Goal: Transaction & Acquisition: Purchase product/service

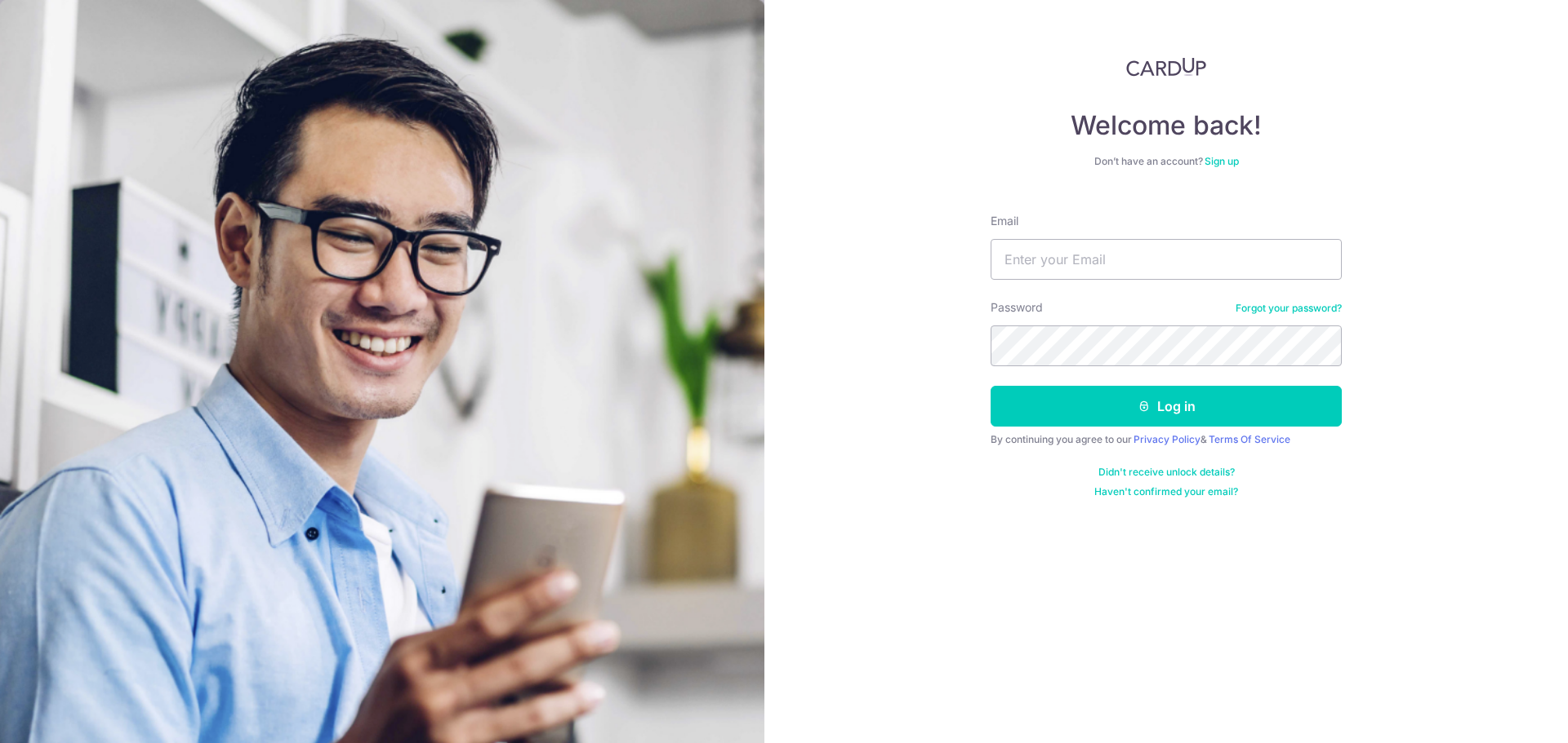
type input "[EMAIL_ADDRESS][DOMAIN_NAME]"
click at [1069, 377] on form "Email mankend@gmail.com Password Forgot your password? Log in By continuing you…" at bounding box center [1166, 349] width 351 height 298
click at [990, 386] on button "Log in" at bounding box center [1166, 406] width 351 height 40
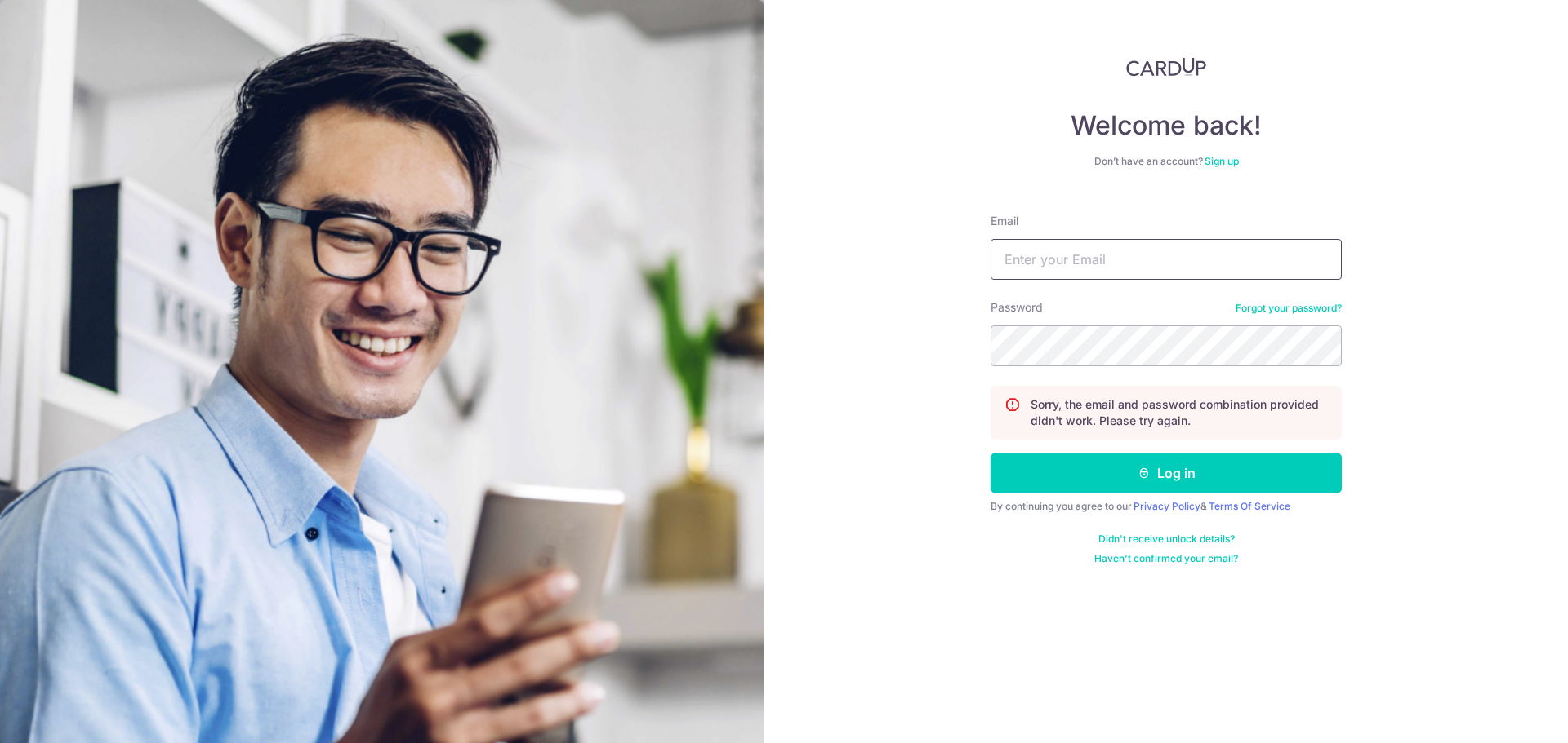
click at [1122, 236] on div "Email" at bounding box center [1166, 246] width 351 height 67
click at [1124, 262] on input "Email" at bounding box center [1166, 259] width 351 height 40
click at [1094, 266] on input "Email" at bounding box center [1166, 259] width 351 height 40
click at [1062, 264] on input "Email" at bounding box center [1166, 259] width 351 height 40
click at [1046, 259] on input "Email" at bounding box center [1166, 259] width 351 height 40
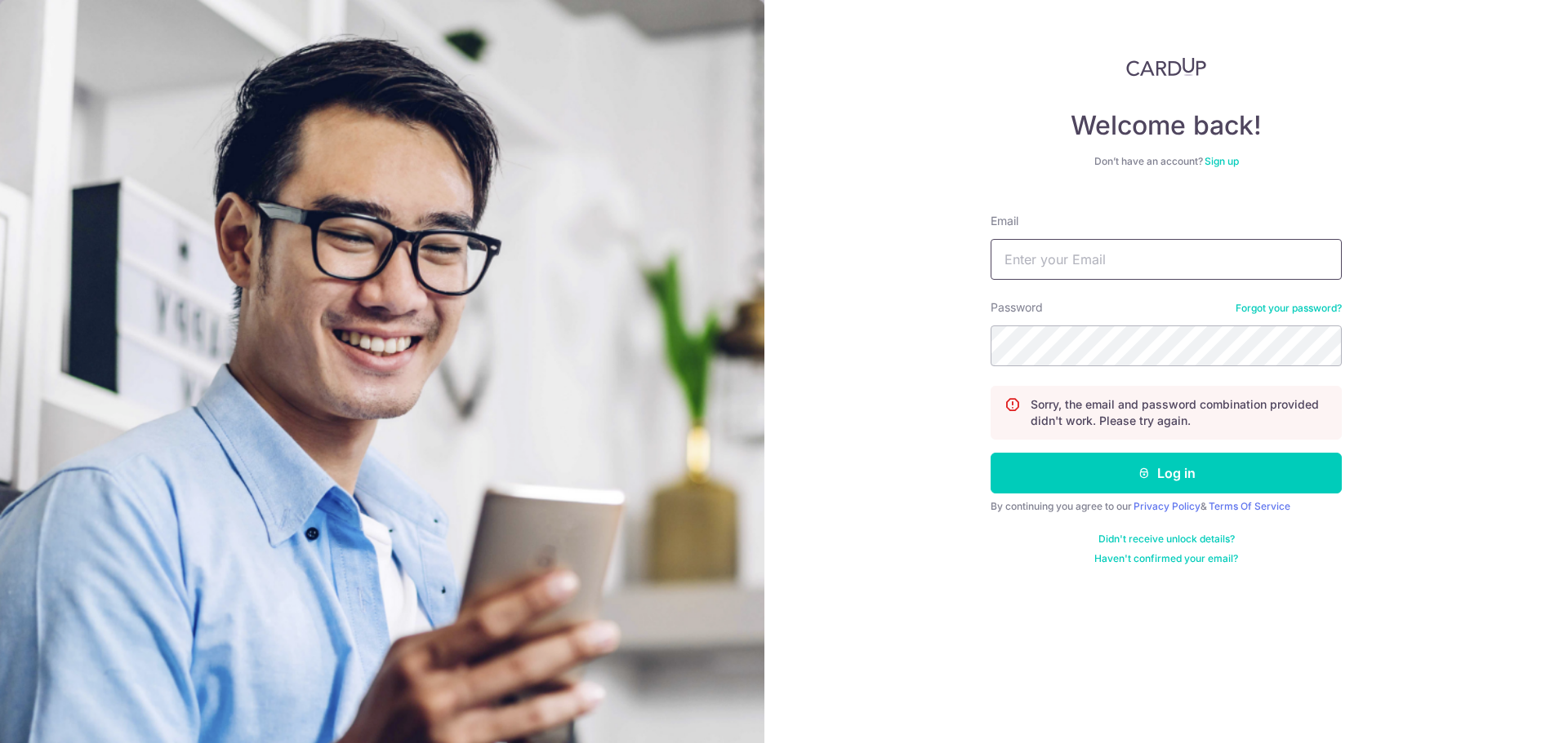
type input "mankend@gmail.com"
click at [990, 452] on button "Log in" at bounding box center [1166, 472] width 351 height 40
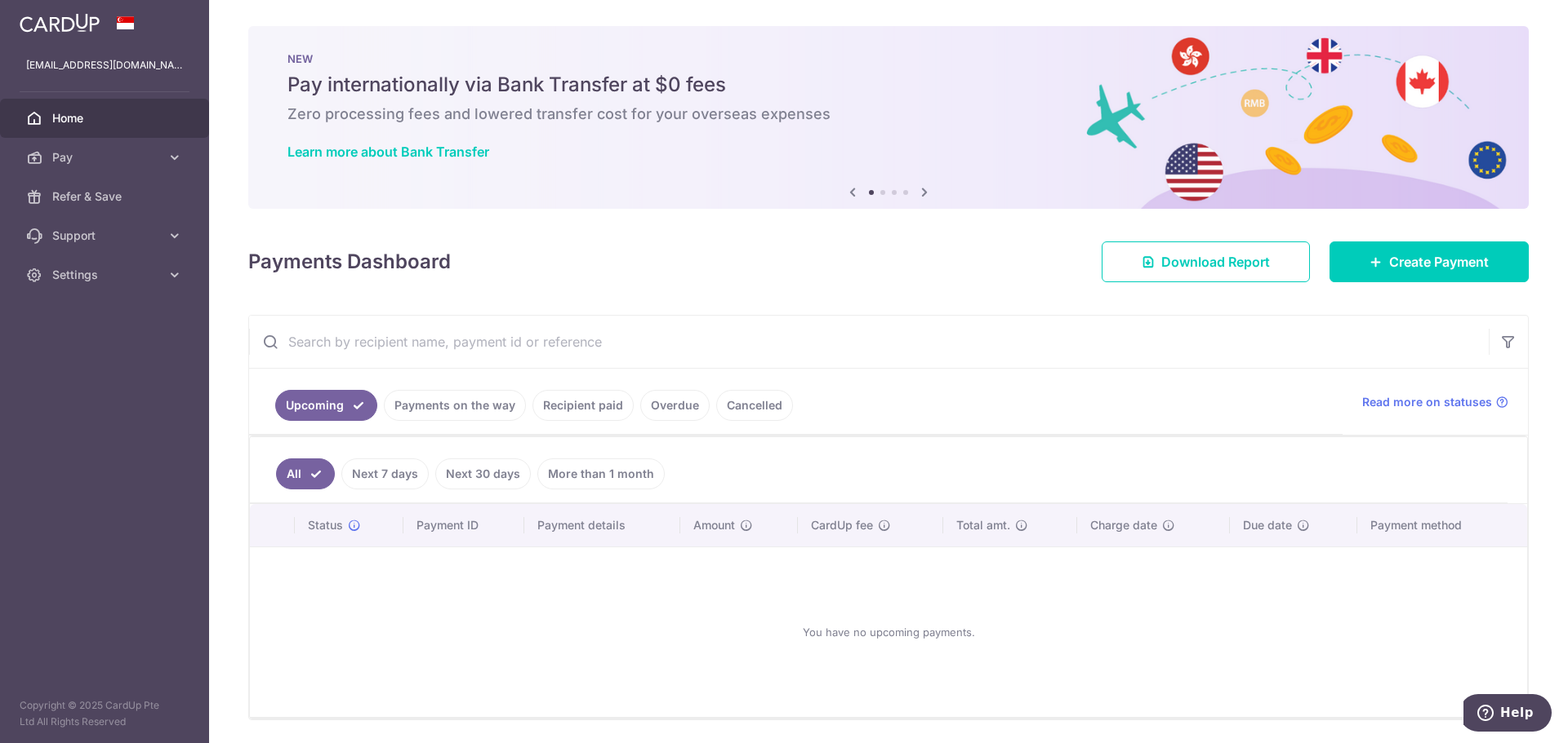
click at [963, 156] on div "Learn more about Bank Transfer" at bounding box center [888, 152] width 1202 height 16
click at [1405, 255] on span "Create Payment" at bounding box center [1438, 262] width 100 height 20
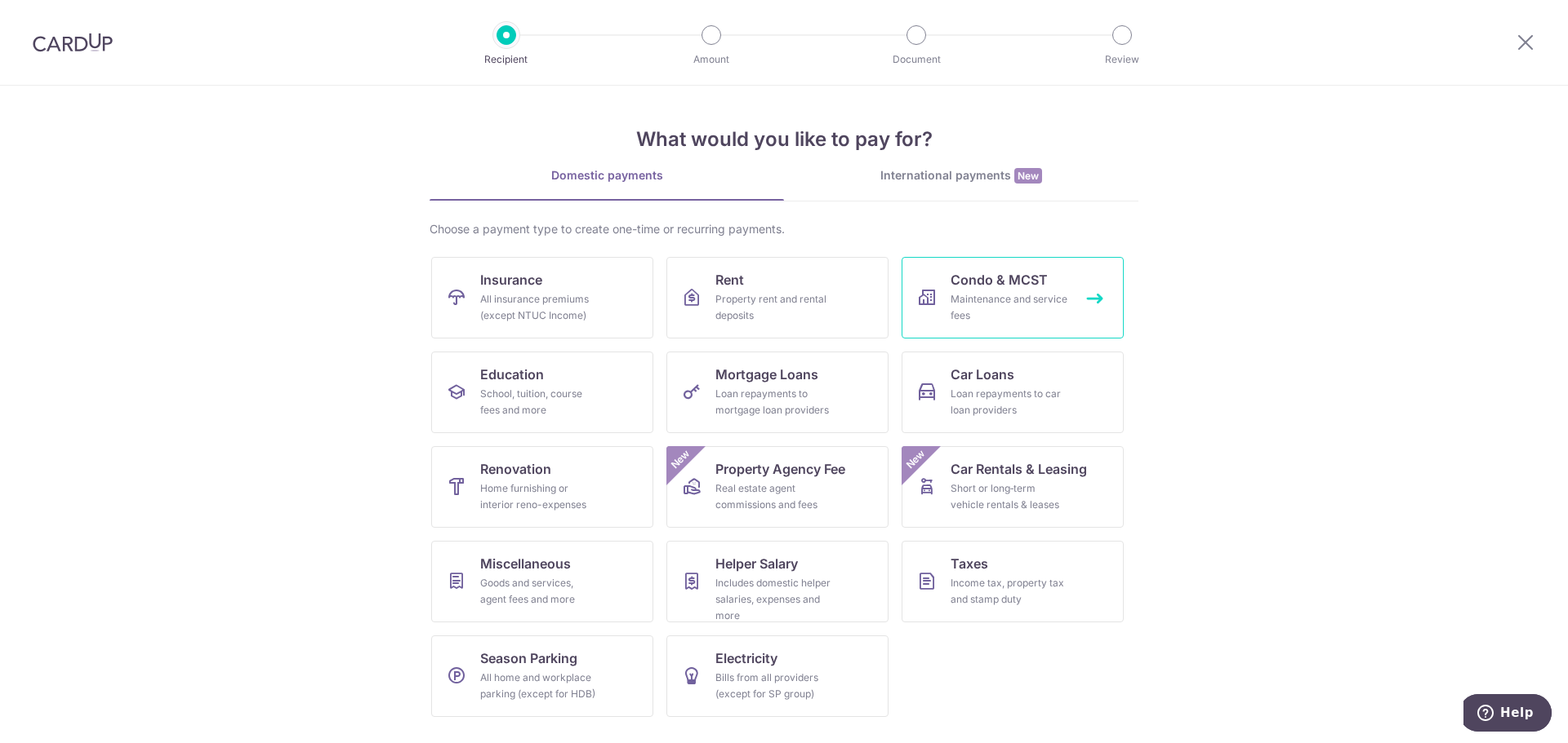
click at [960, 315] on div "Maintenance and service fees" at bounding box center [1009, 308] width 118 height 32
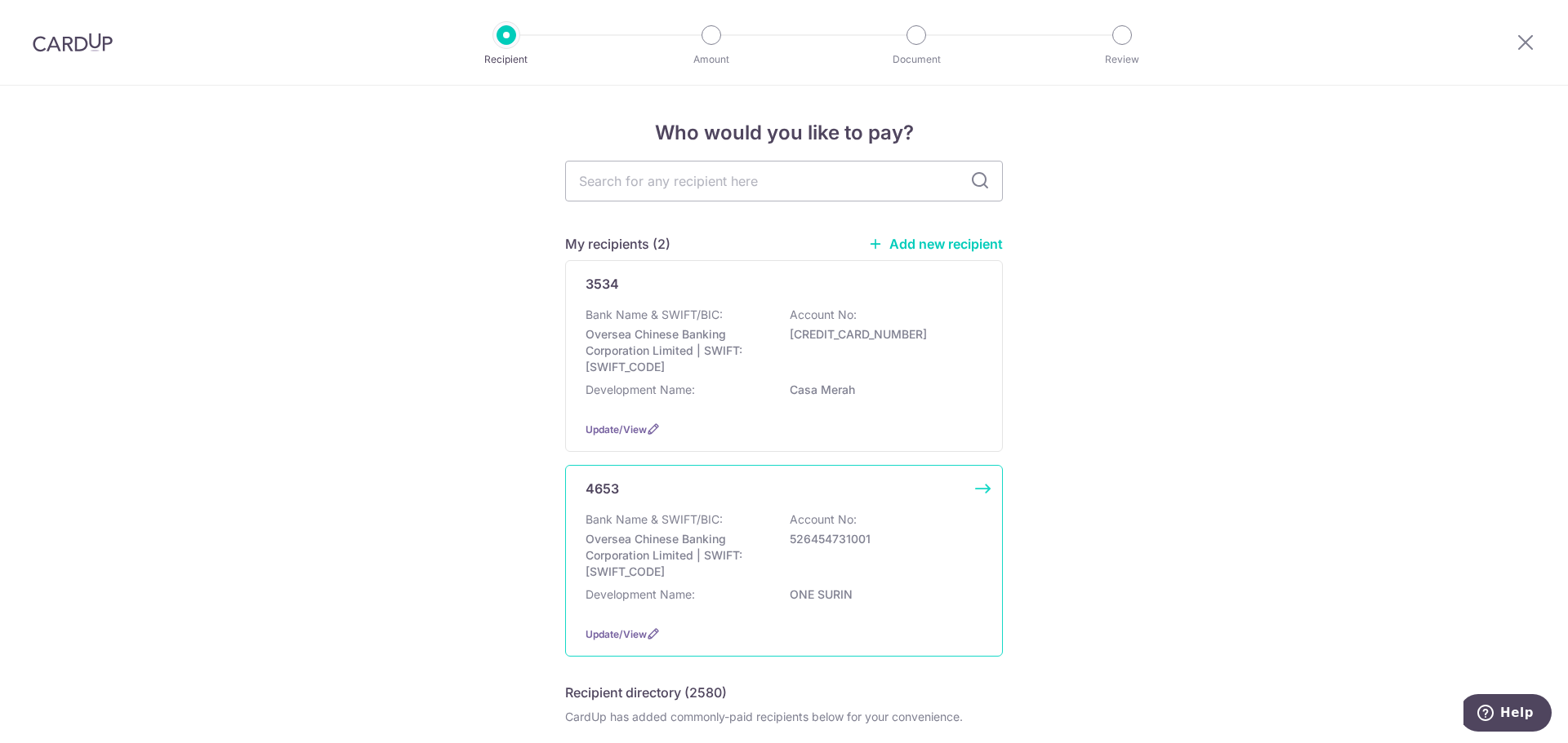
click at [847, 597] on p "ONE SURIN" at bounding box center [880, 595] width 183 height 16
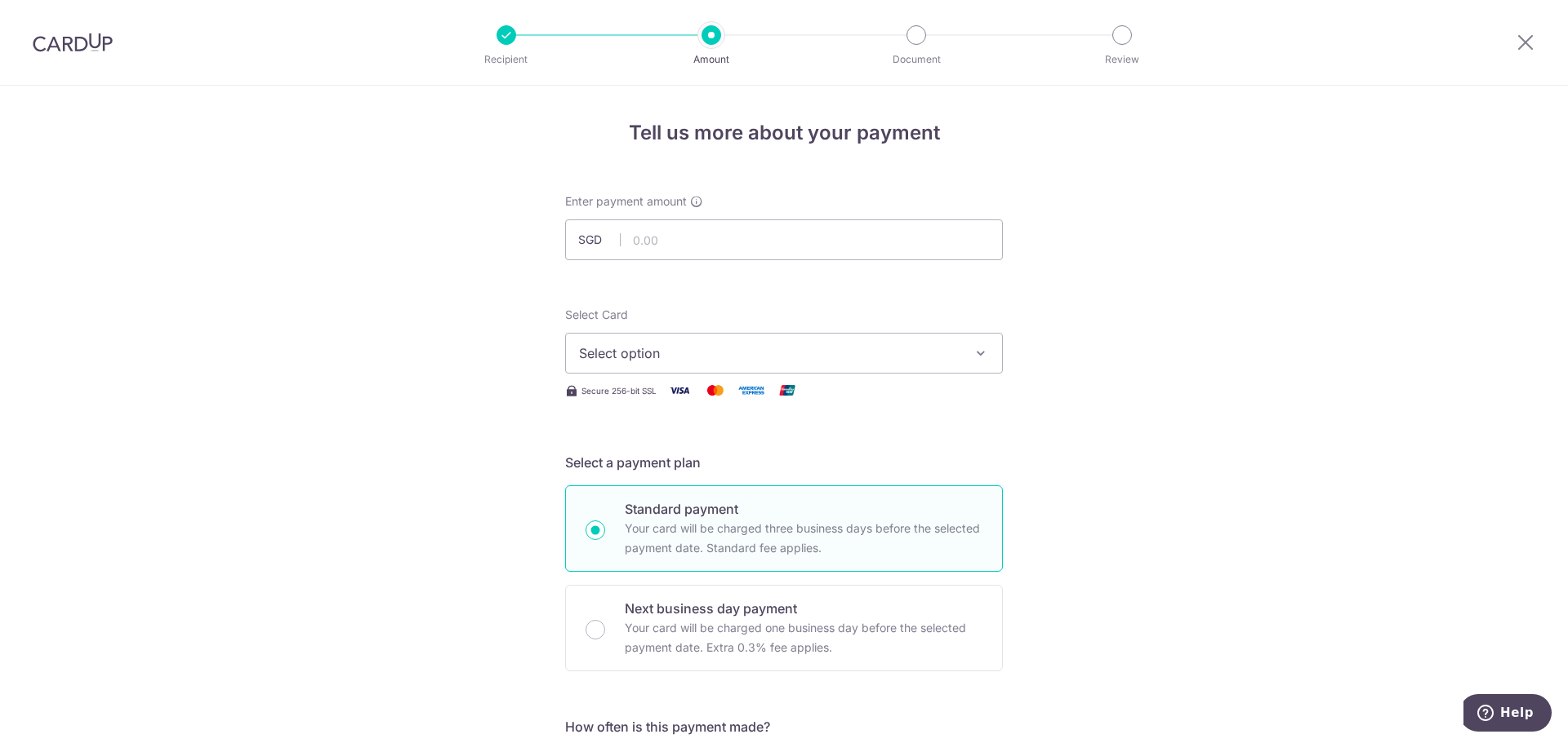
click at [754, 212] on div "Enter payment amount SGD" at bounding box center [784, 227] width 437 height 67
click at [770, 220] on input "text" at bounding box center [784, 239] width 437 height 40
type input "1,980.00"
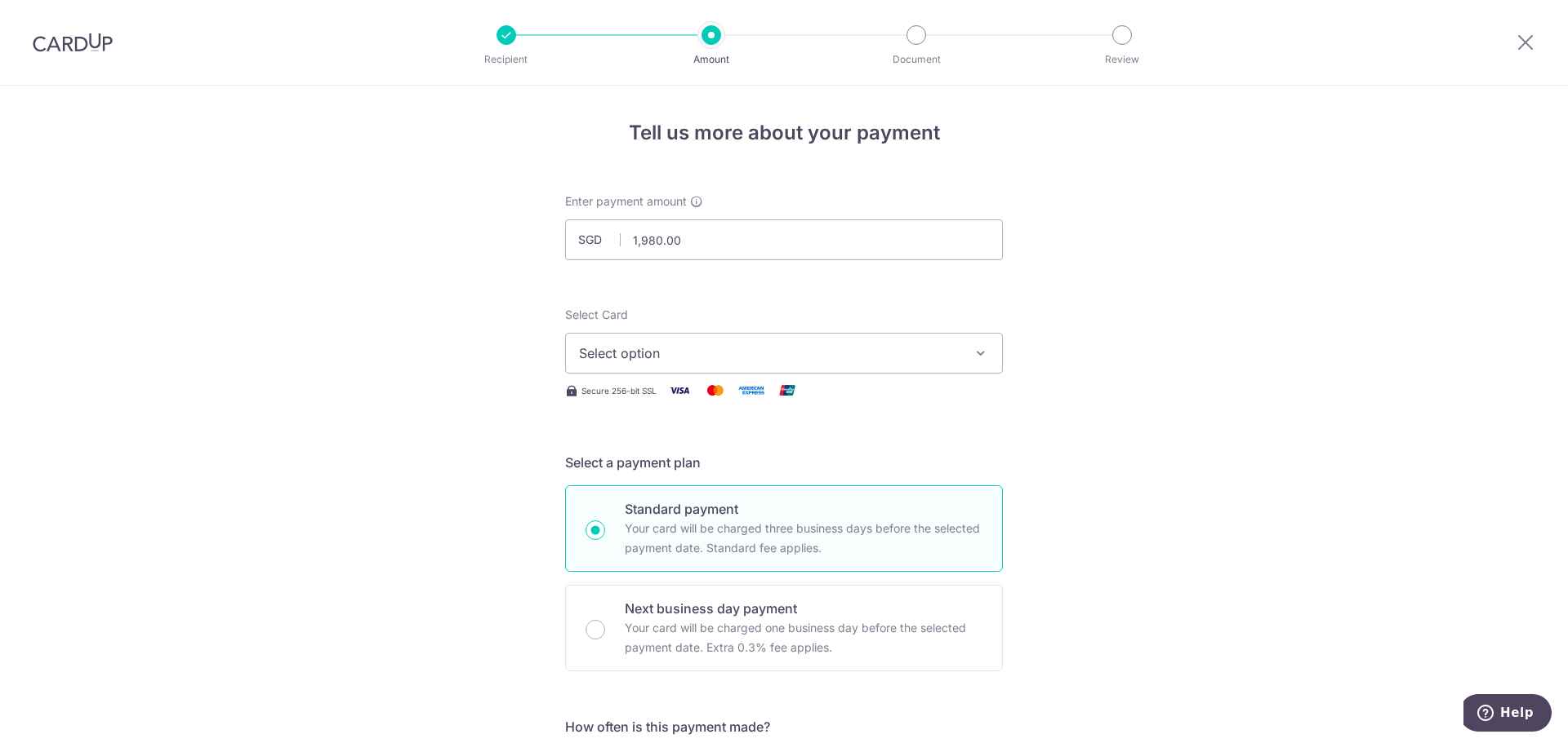
click at [831, 340] on button "Select option" at bounding box center [784, 353] width 437 height 40
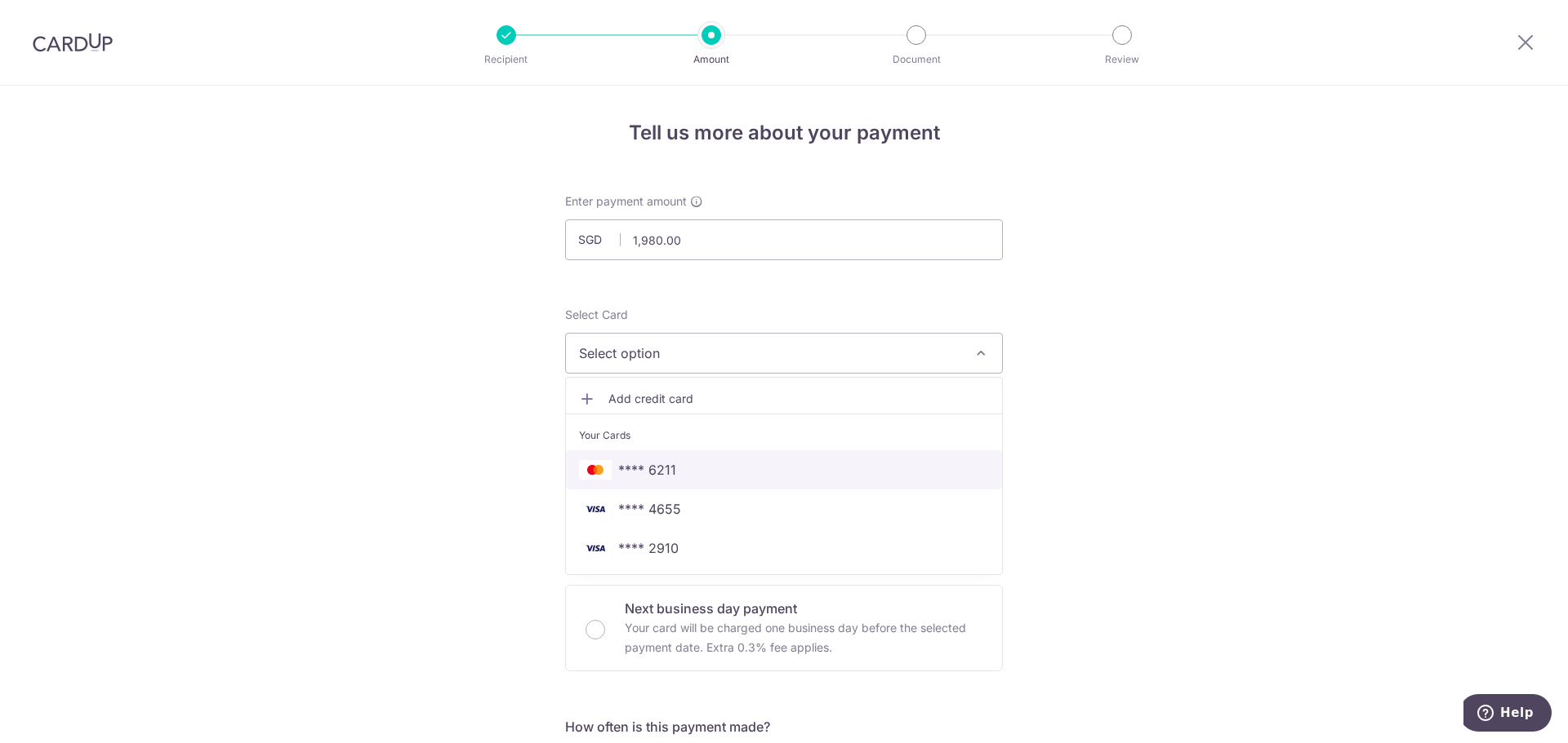
click at [834, 482] on link "**** 6211" at bounding box center [784, 470] width 436 height 40
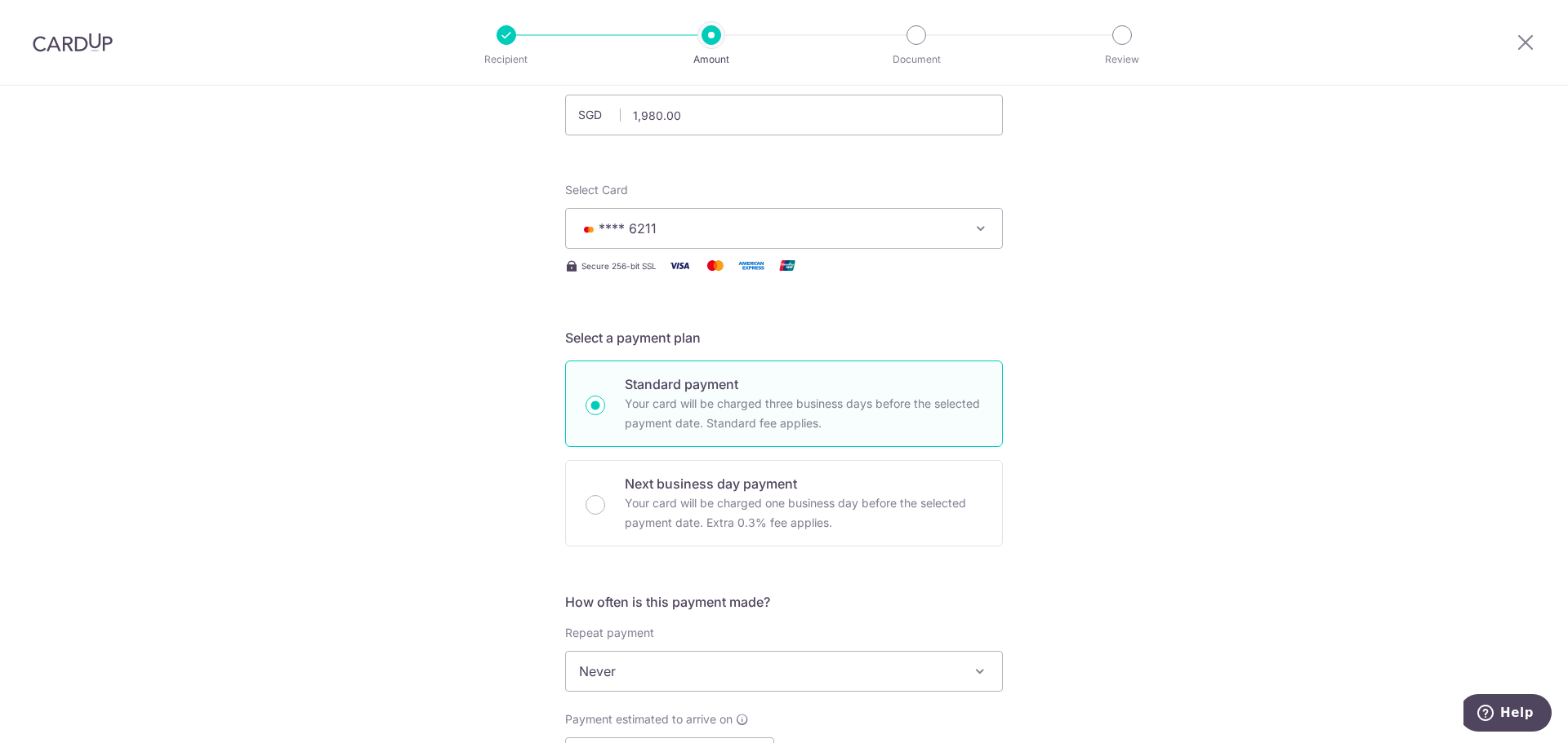
scroll to position [408, 0]
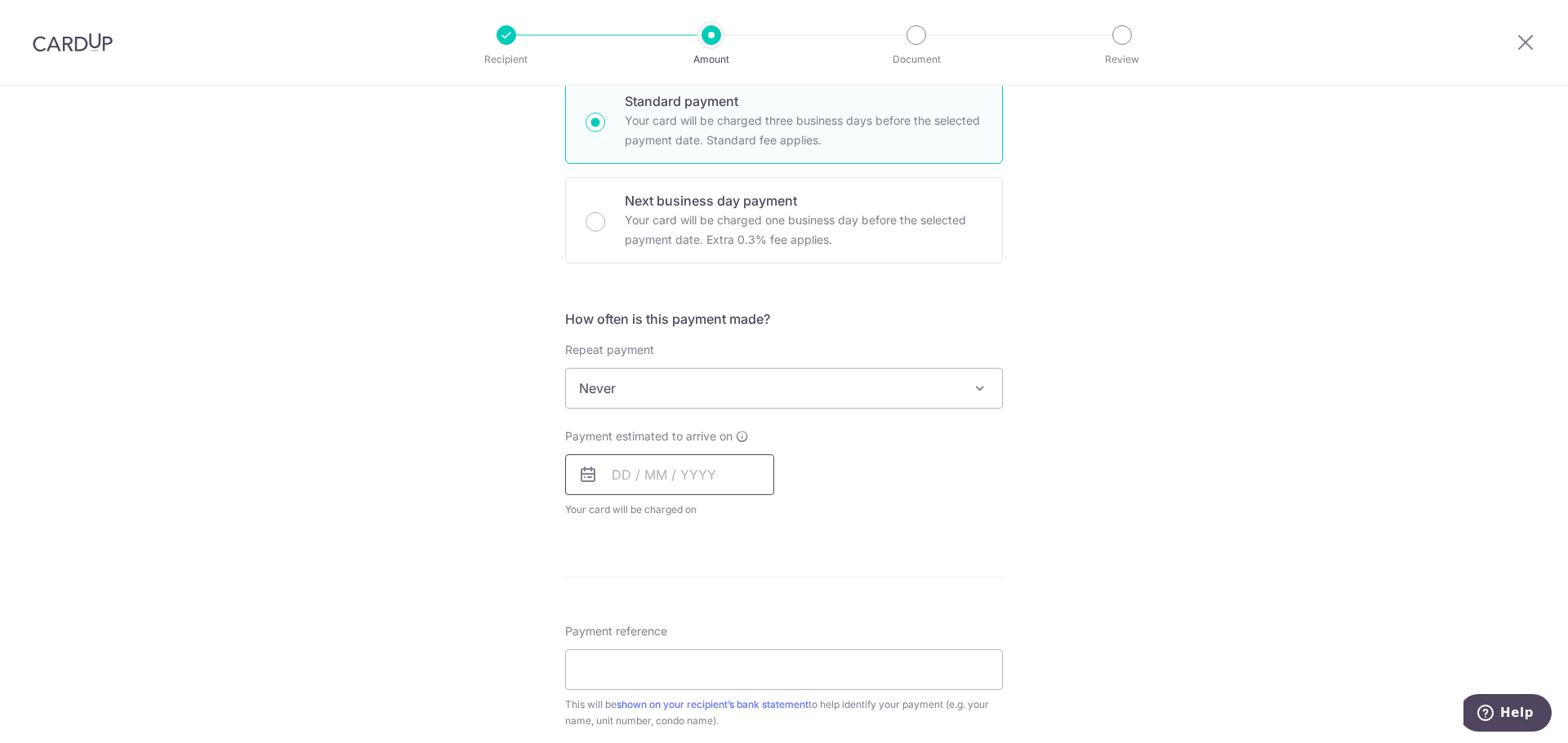
click at [686, 474] on input "text" at bounding box center [670, 474] width 209 height 40
click at [689, 652] on link "15" at bounding box center [696, 656] width 26 height 26
type input "[DATE]"
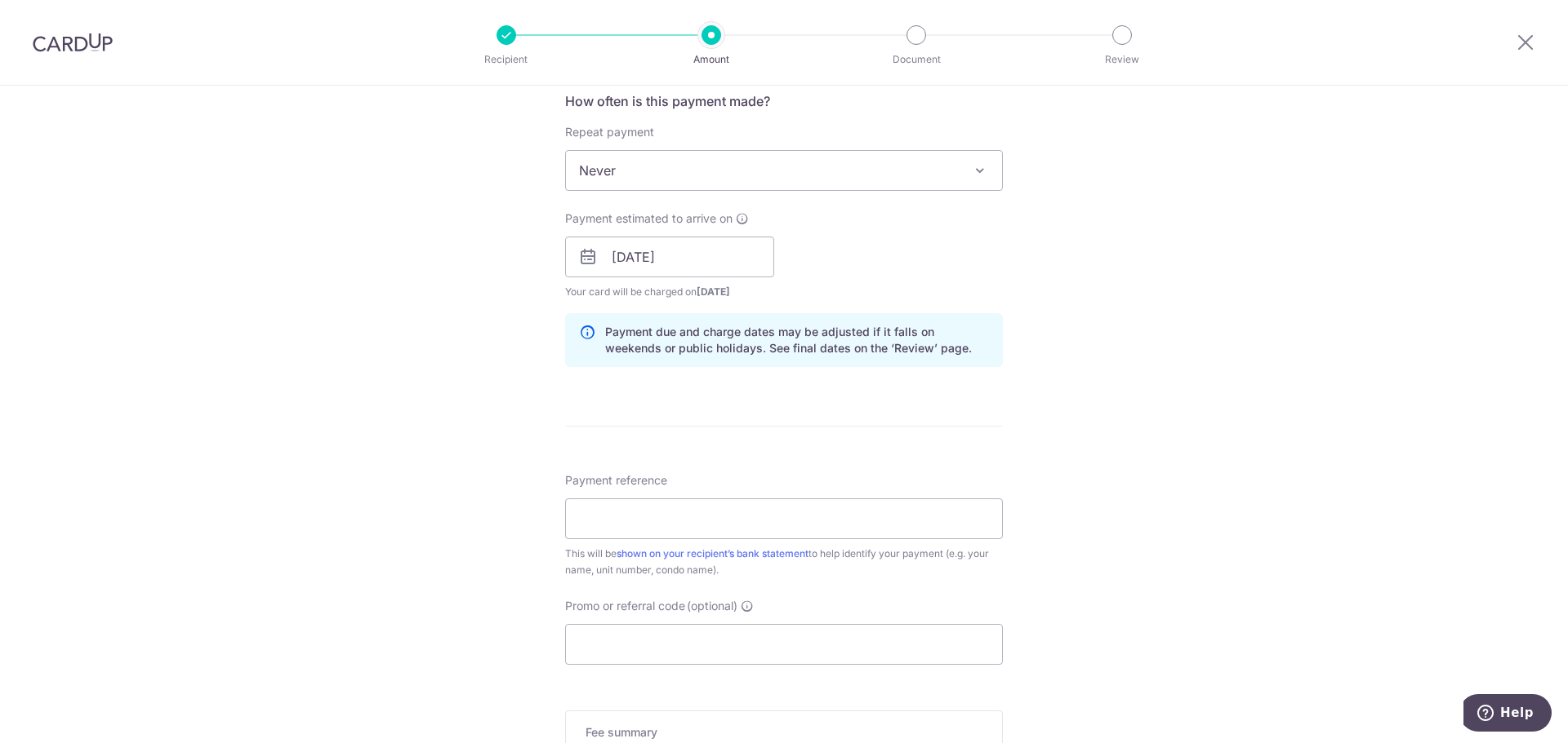
scroll to position [653, 0]
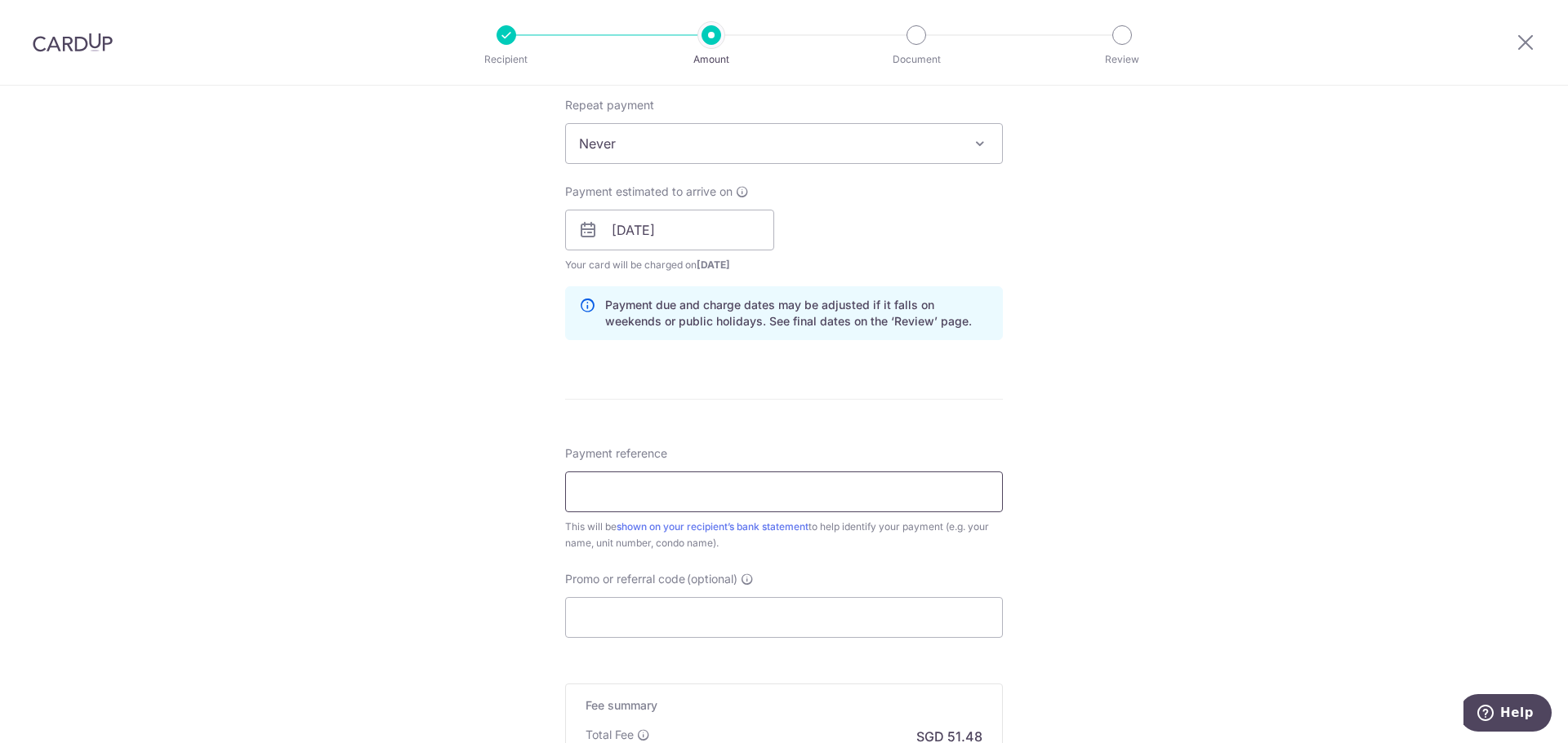
click at [796, 493] on input "Payment reference" at bounding box center [784, 491] width 437 height 40
type input "[STREET_ADDRESS]"
click at [658, 618] on input "Promo or referral code (optional)" at bounding box center [784, 617] width 437 height 40
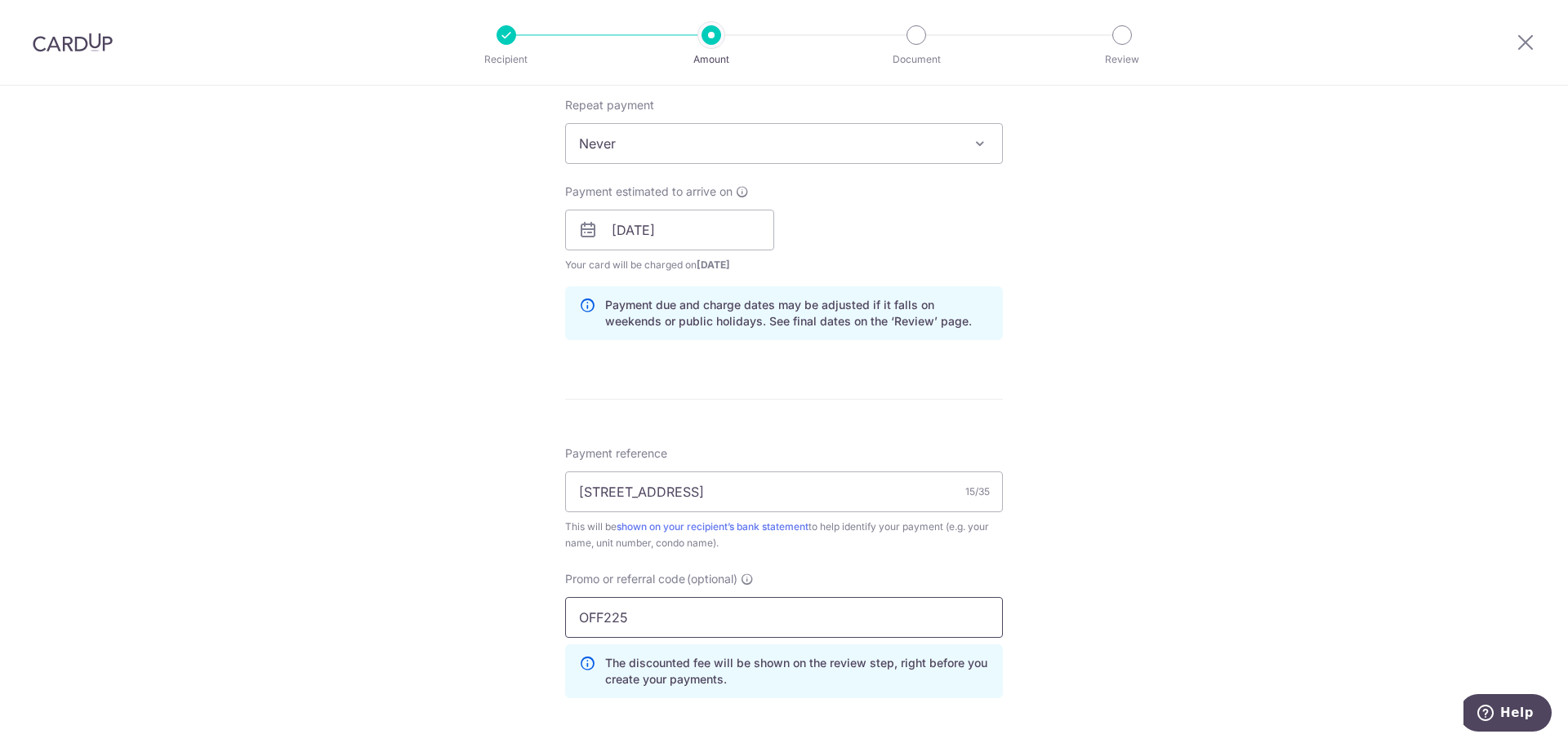
type input "OFF225"
click at [1168, 391] on div "Tell us more about your payment Enter payment amount SGD 1,980.00 1980.00 Selec…" at bounding box center [784, 241] width 1568 height 1616
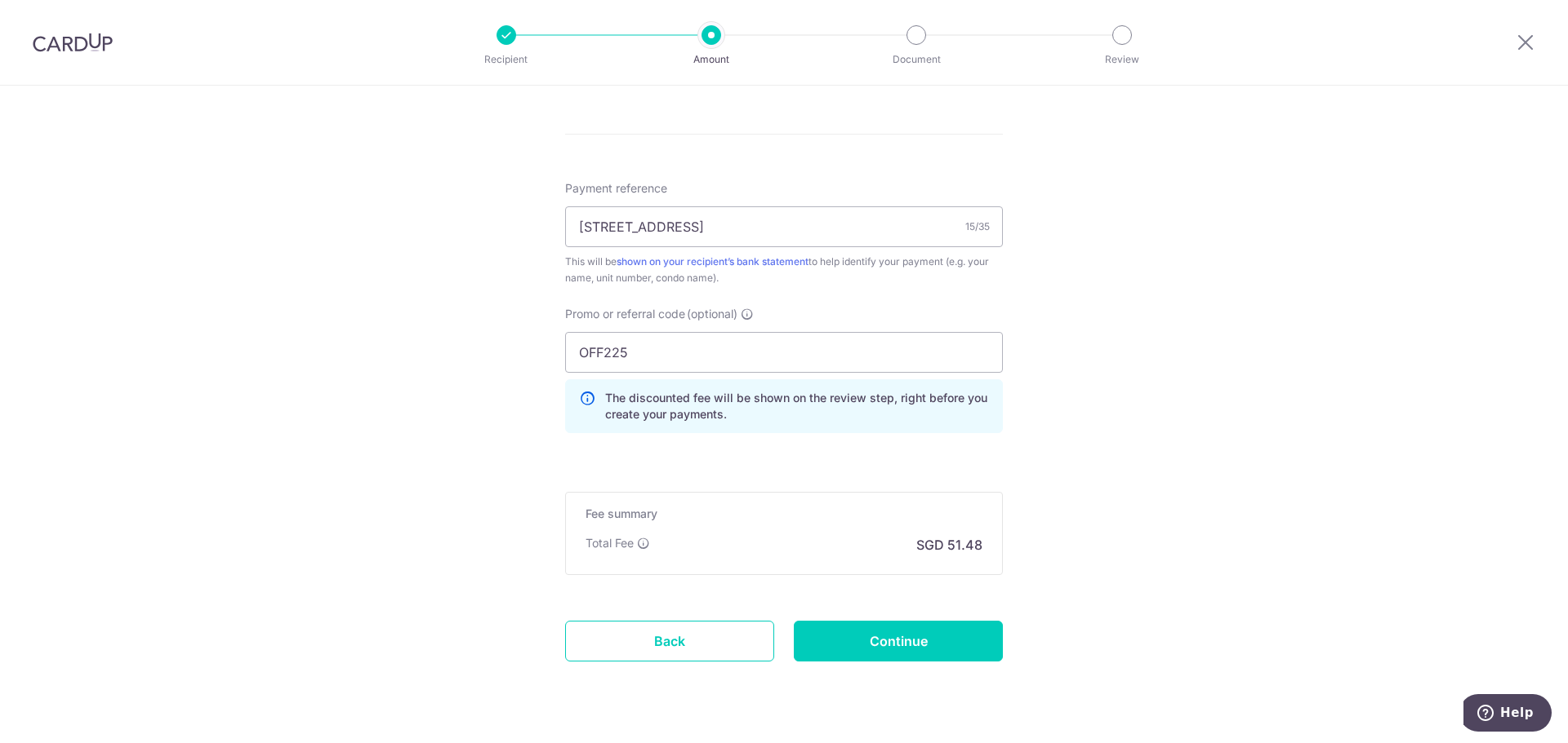
scroll to position [959, 0]
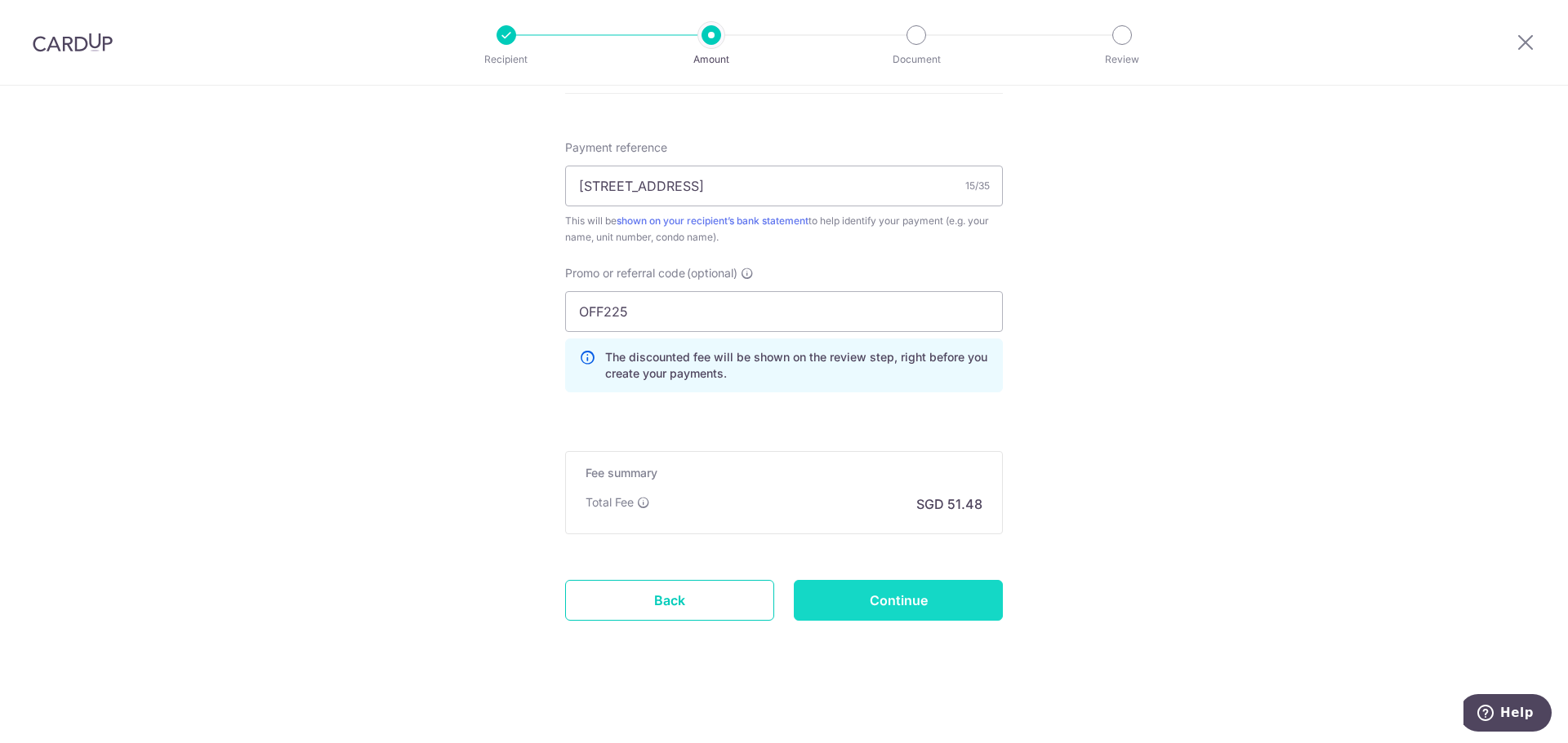
click at [930, 585] on input "Continue" at bounding box center [898, 600] width 209 height 40
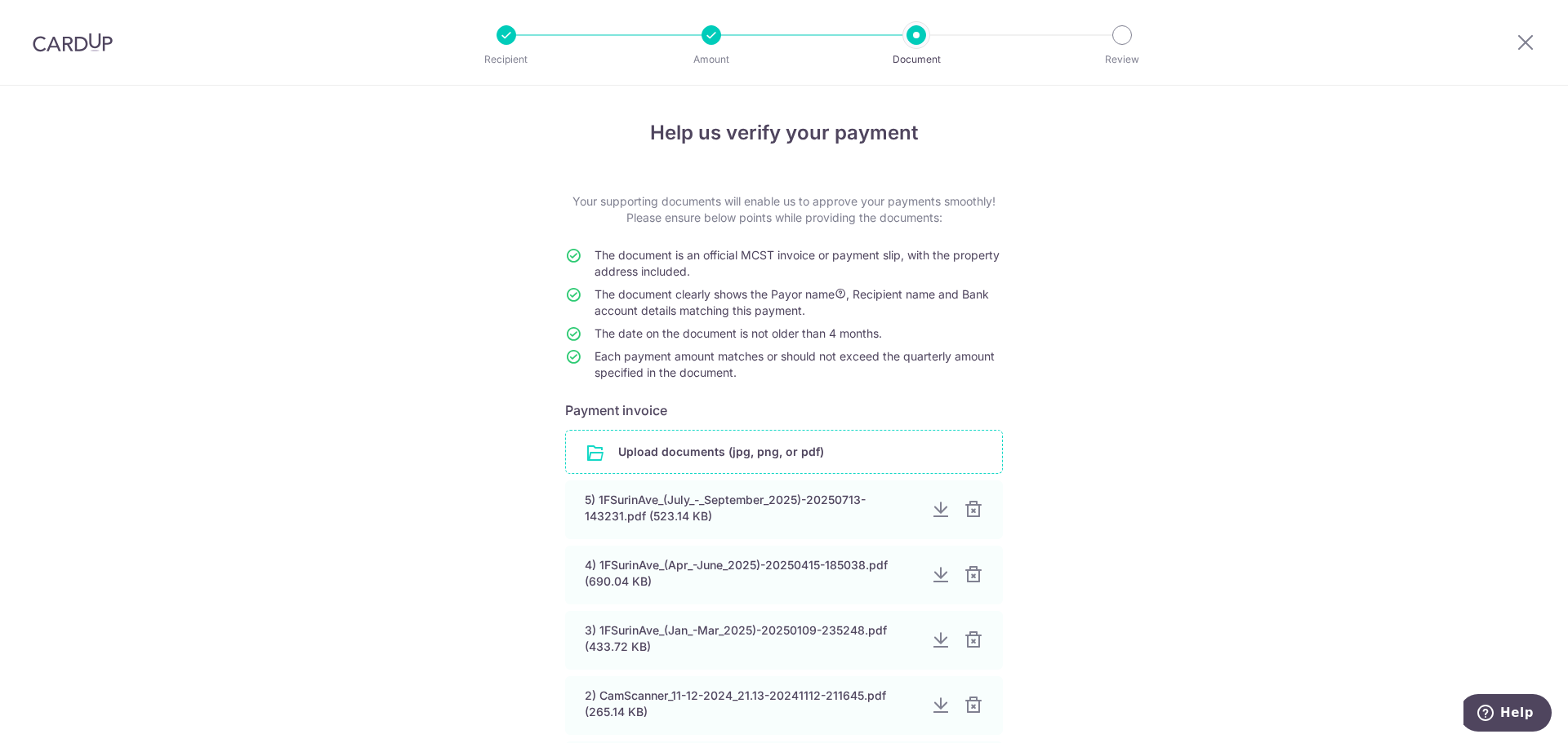
click at [897, 464] on input "file" at bounding box center [784, 452] width 436 height 42
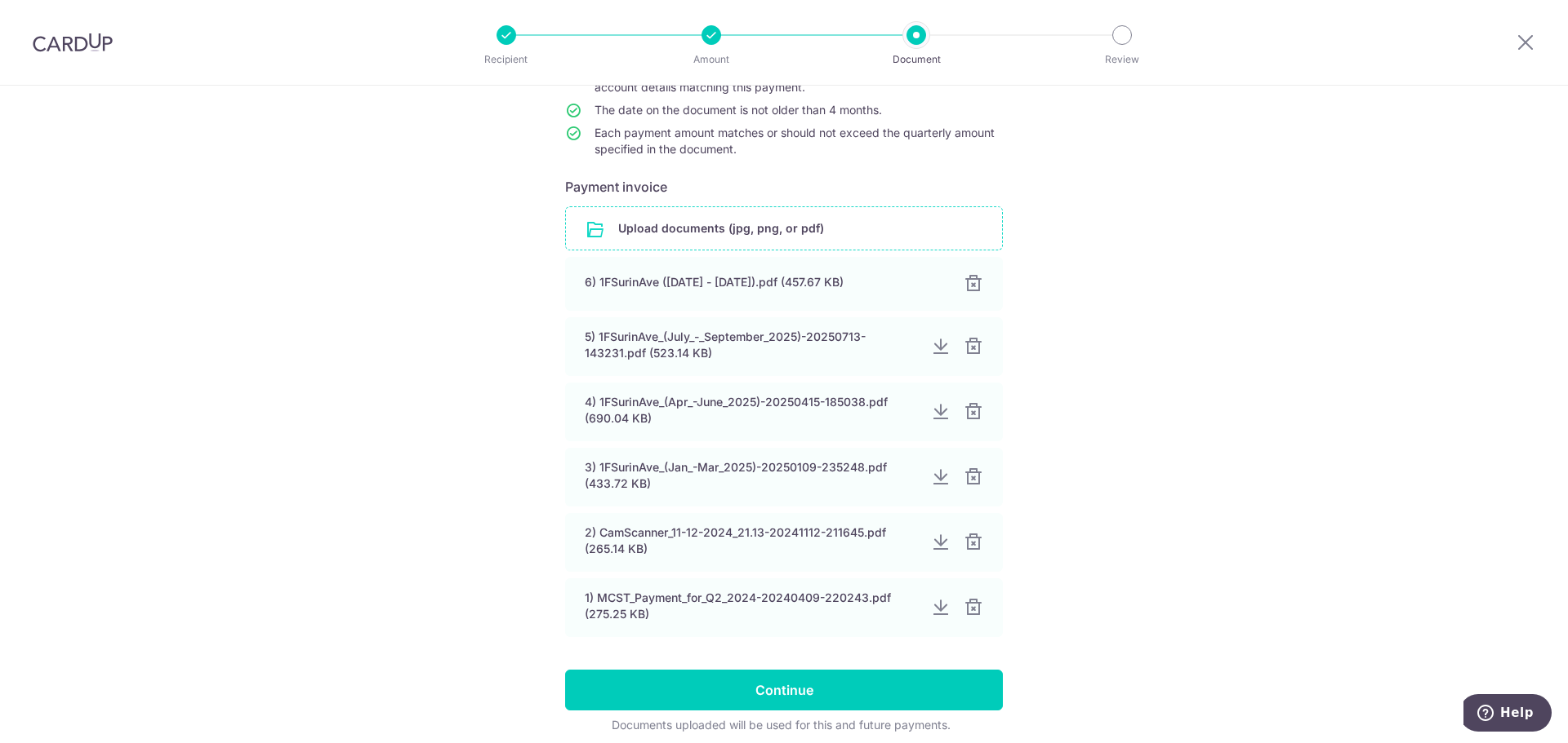
scroll to position [291, 0]
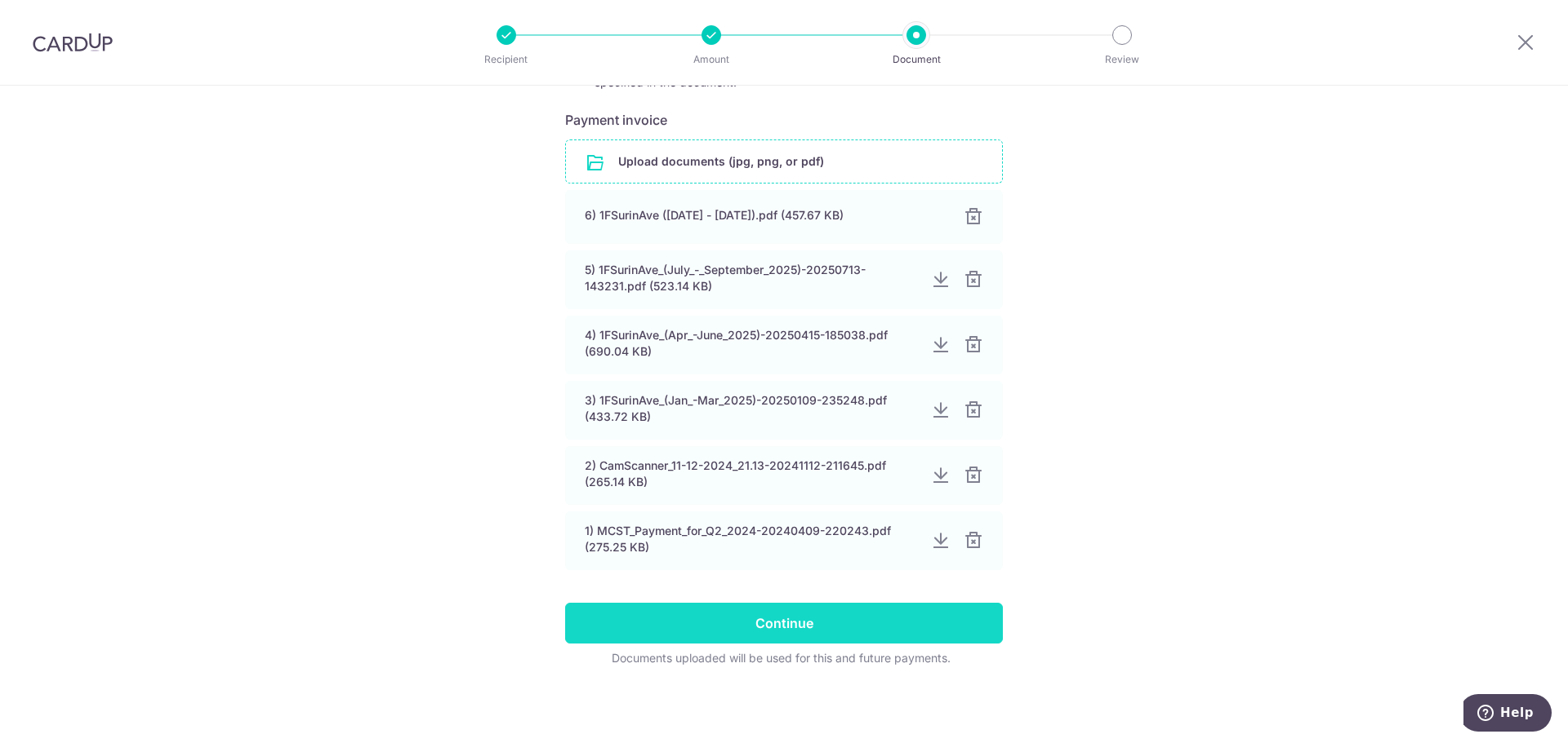
click at [896, 622] on input "Continue" at bounding box center [784, 622] width 437 height 40
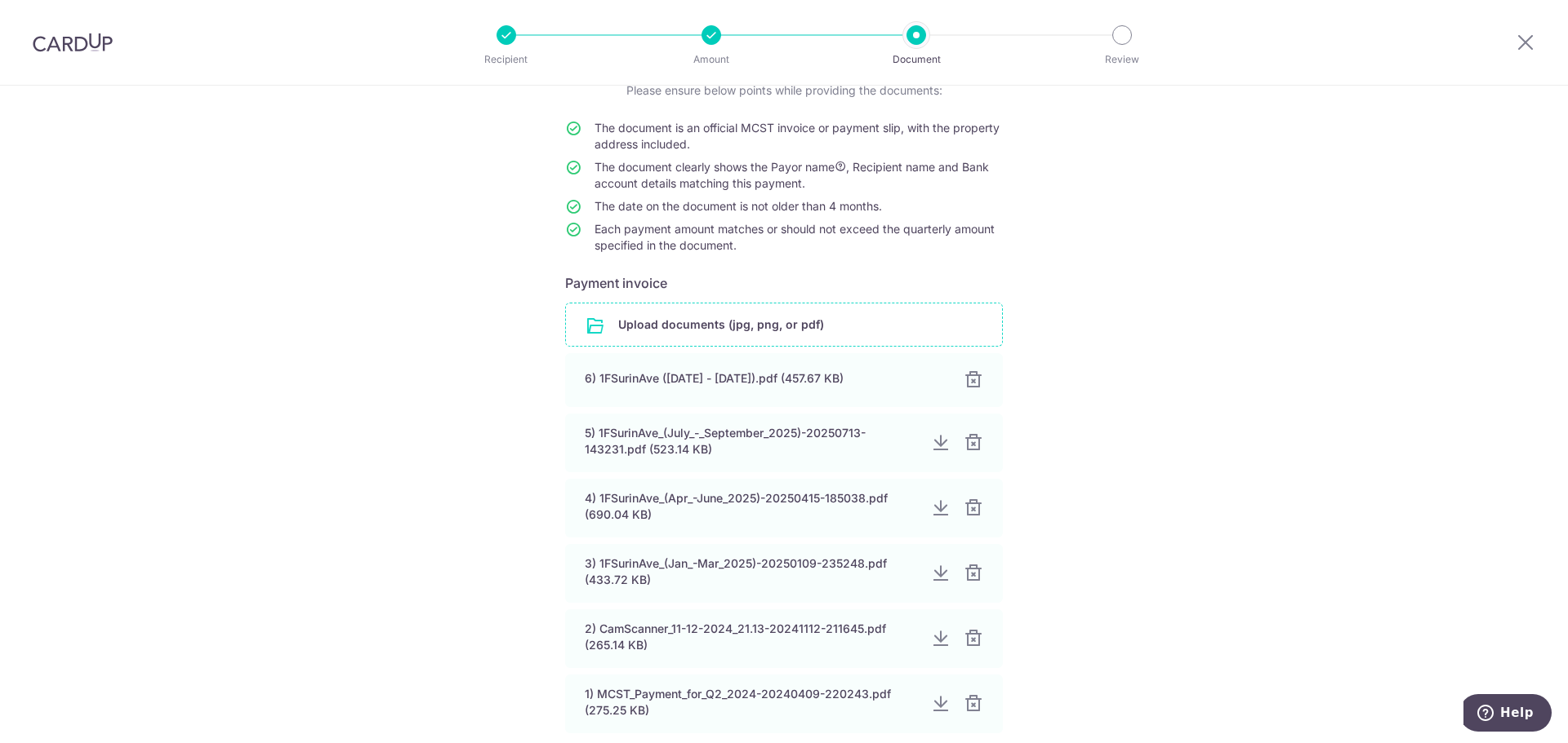
scroll to position [0, 0]
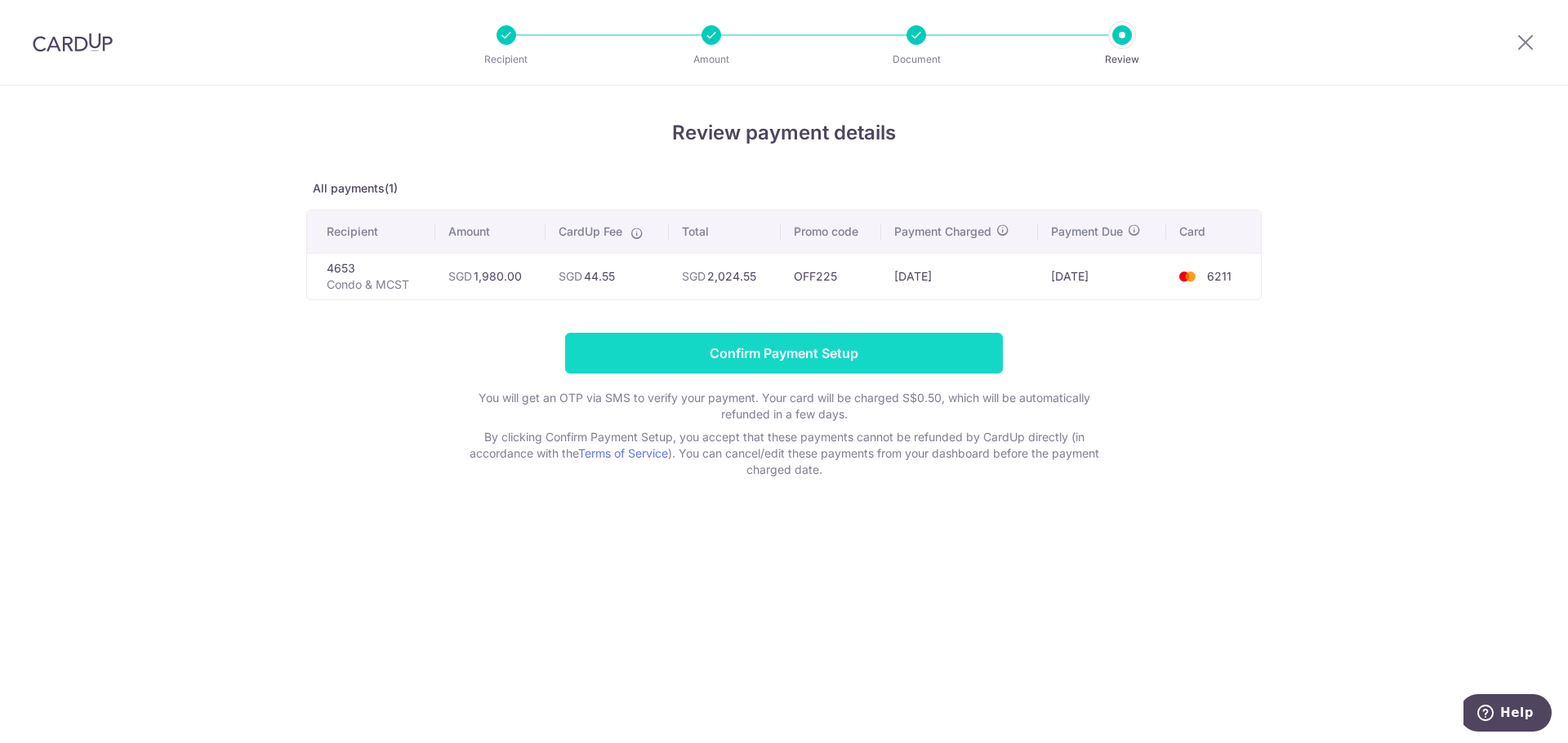
click at [890, 345] on input "Confirm Payment Setup" at bounding box center [784, 353] width 437 height 40
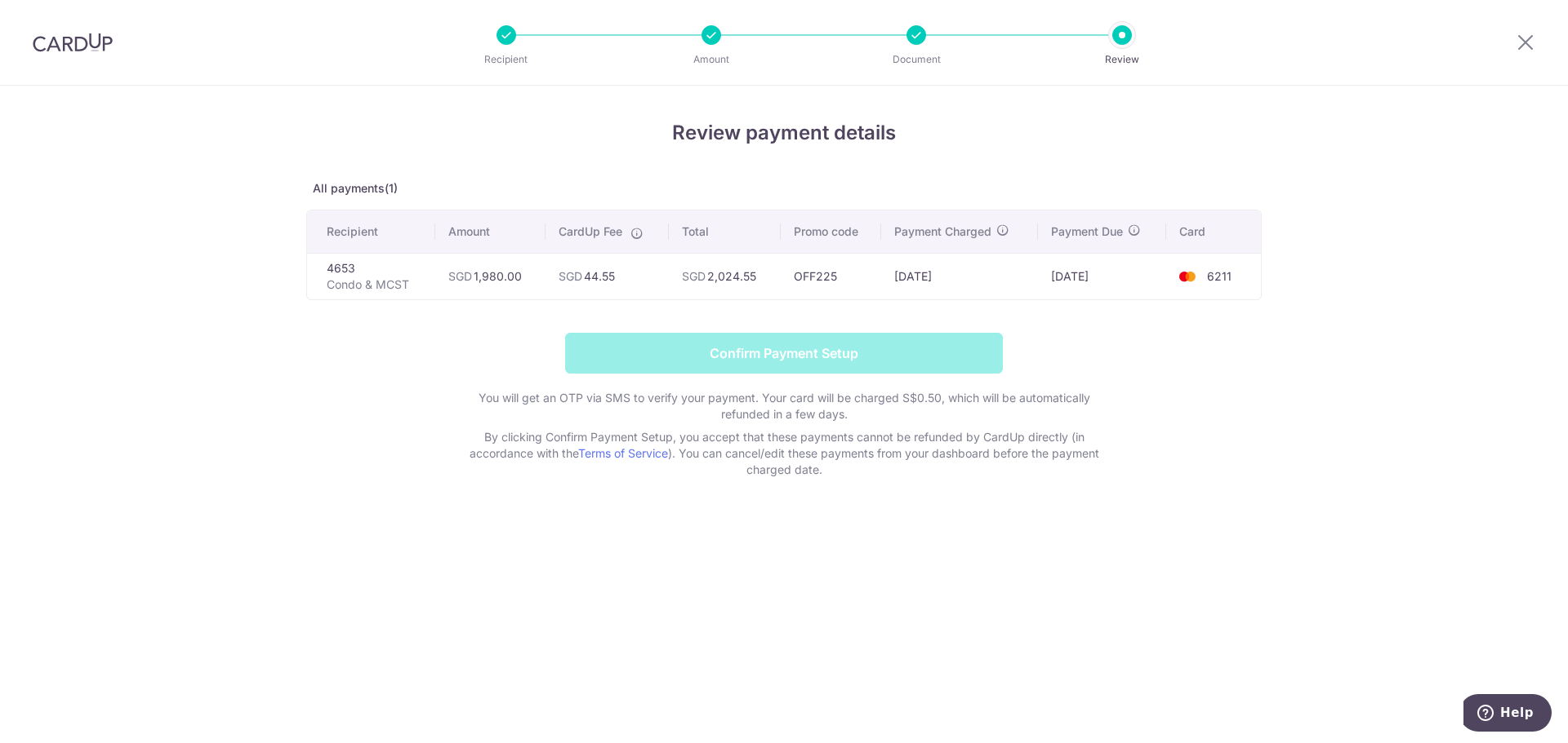
click at [890, 345] on form "Confirm Payment Setup You will get an OTP via SMS to verify your payment. Your …" at bounding box center [783, 405] width 955 height 145
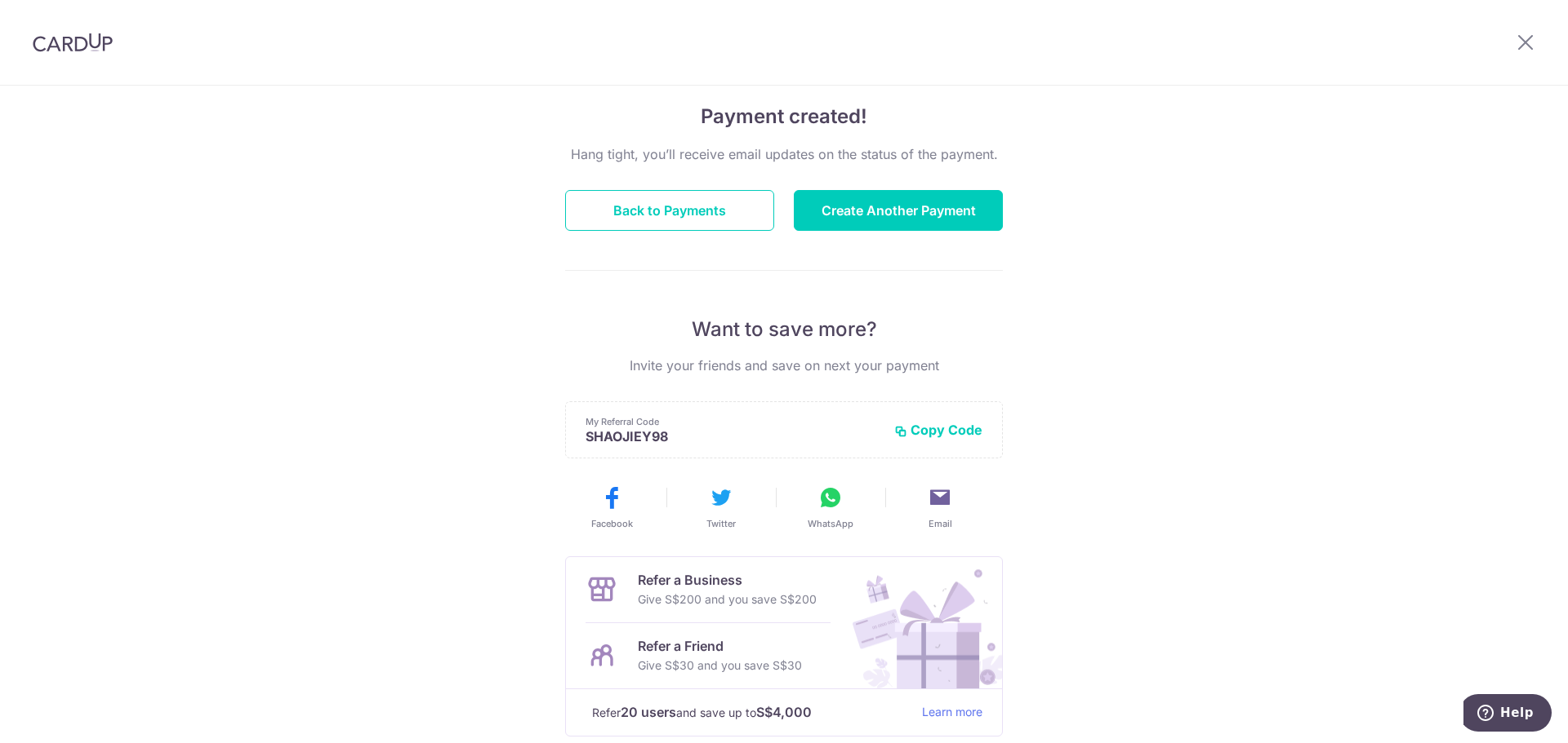
scroll to position [214, 0]
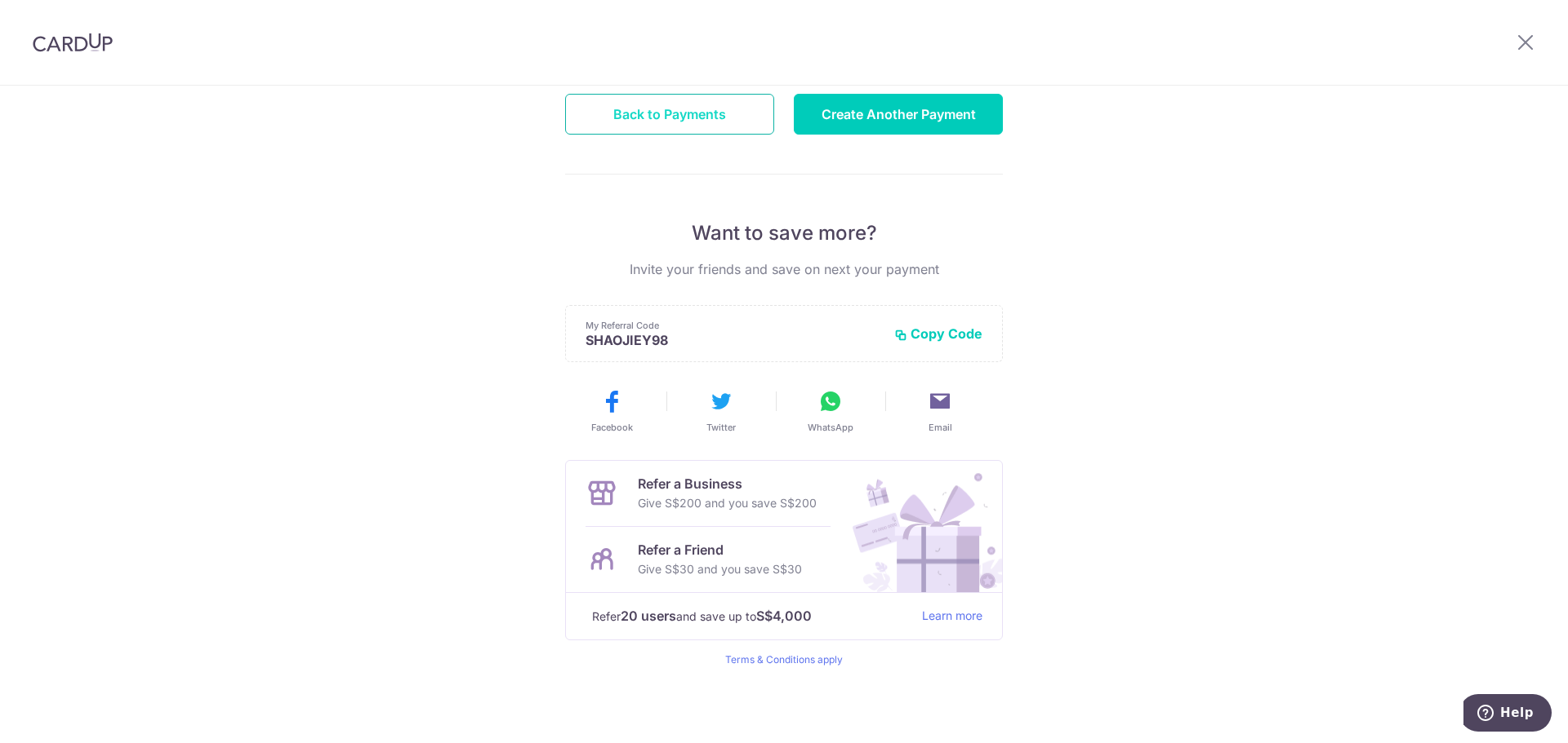
click at [726, 129] on button "Back to Payments" at bounding box center [670, 113] width 209 height 40
